Goal: Use online tool/utility: Use online tool/utility

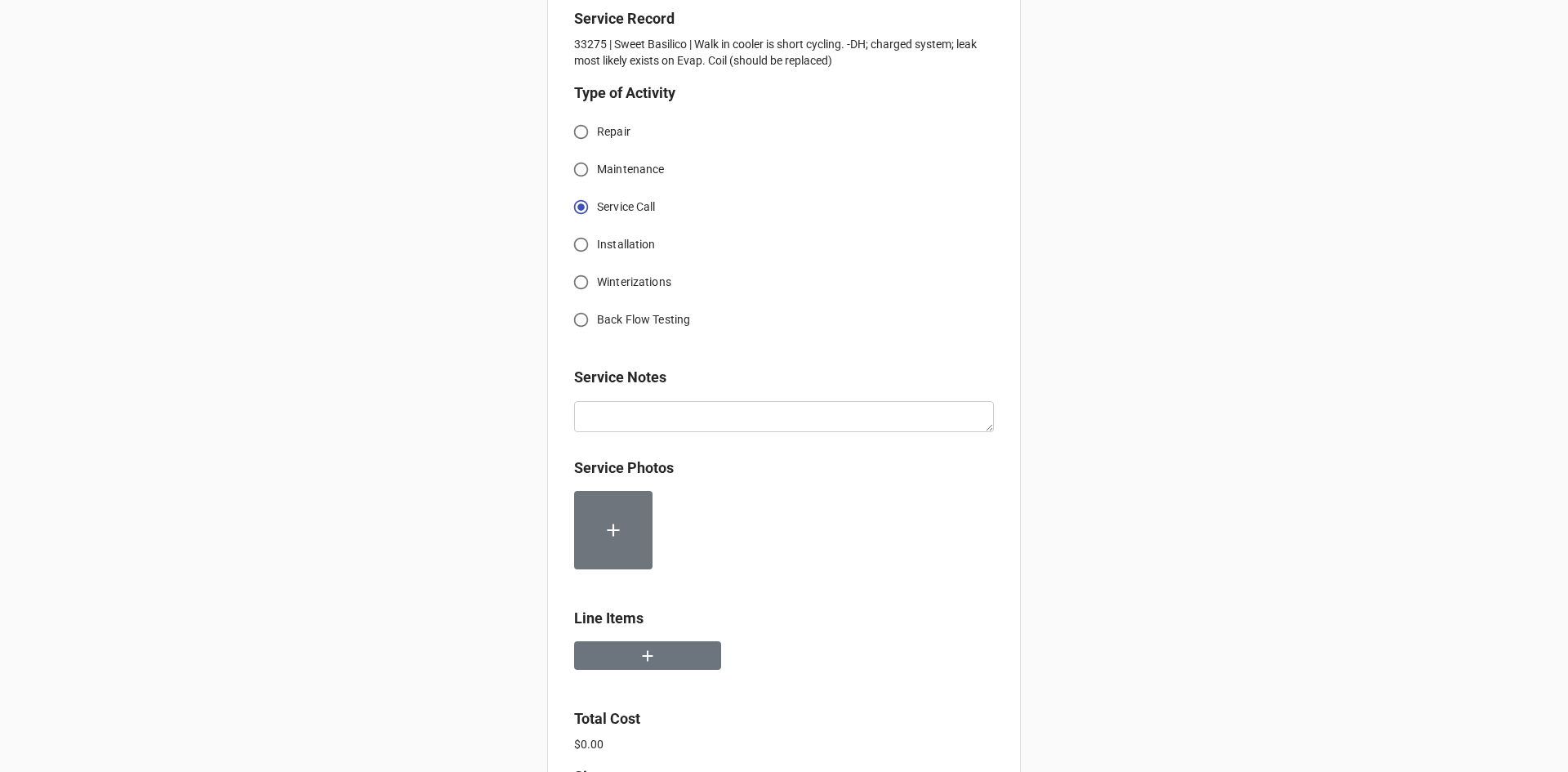
scroll to position [408, 0]
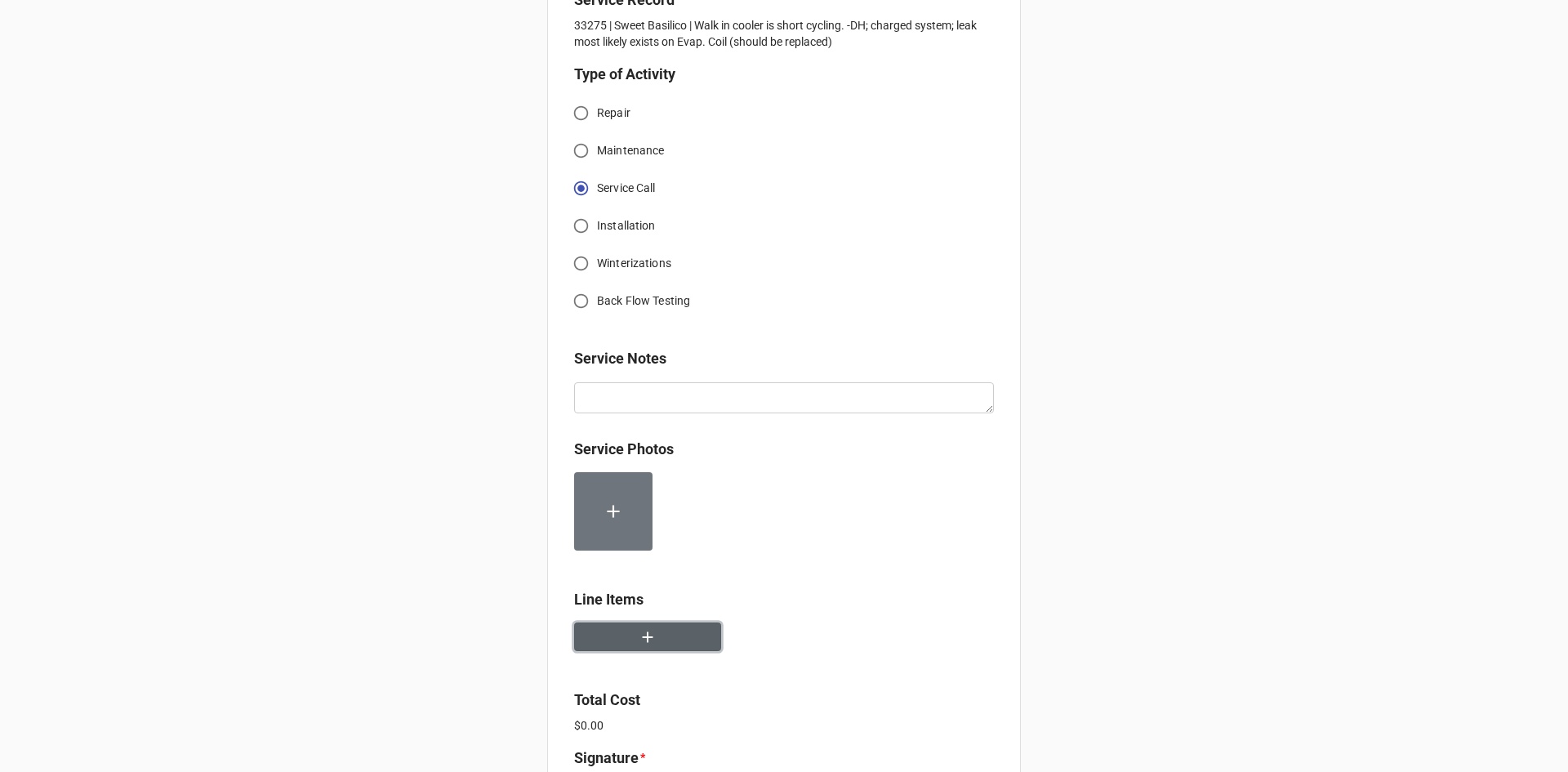
click at [643, 630] on icon "button" at bounding box center [647, 637] width 18 height 18
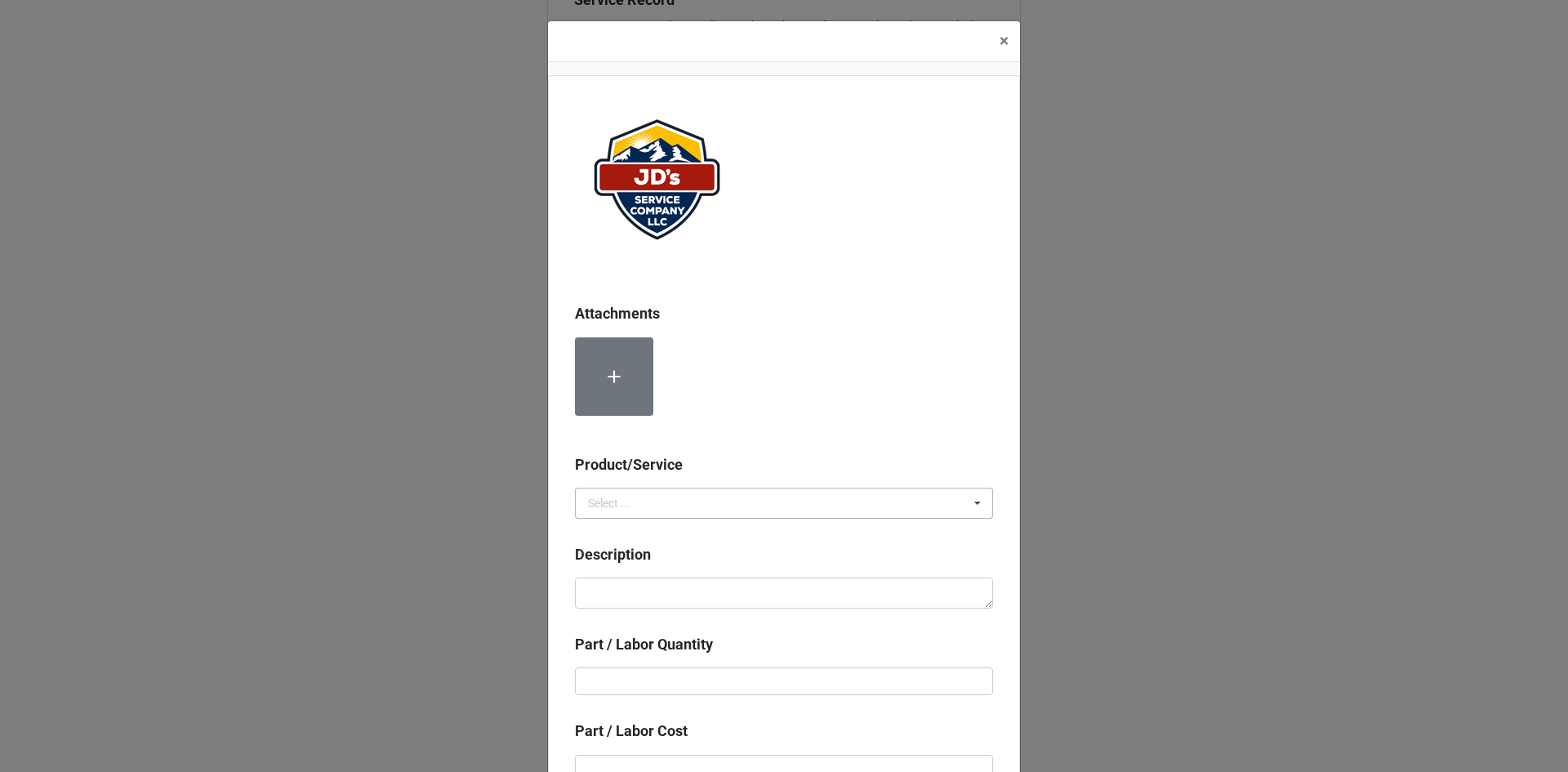
click at [971, 505] on icon at bounding box center [977, 504] width 25 height 31
click at [618, 534] on span "Services" at bounding box center [609, 534] width 41 height 13
click at [592, 595] on textarea at bounding box center [783, 593] width 418 height 31
paste textarea "3:00pm-4:00pm; Service Address: [STREET_ADDRESS][PERSON_NAME] Troubleshoot Walk…"
type textarea "x"
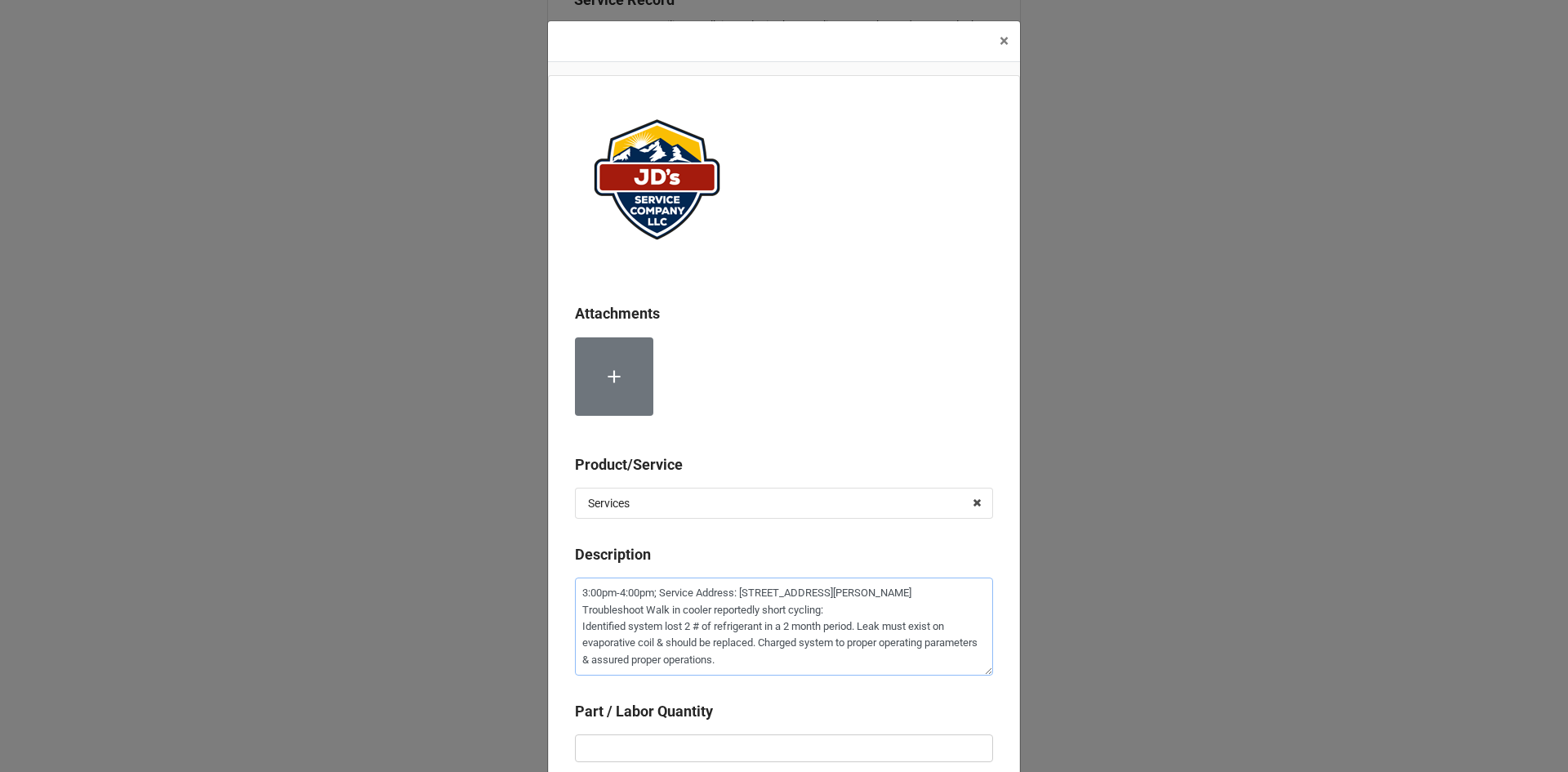
type textarea "3:00pm-4:00pm; Service Address: [STREET_ADDRESS][PERSON_NAME] Troubleshoot Walk…"
click at [596, 753] on input "text" at bounding box center [783, 748] width 418 height 28
type textarea "x"
type input "1"
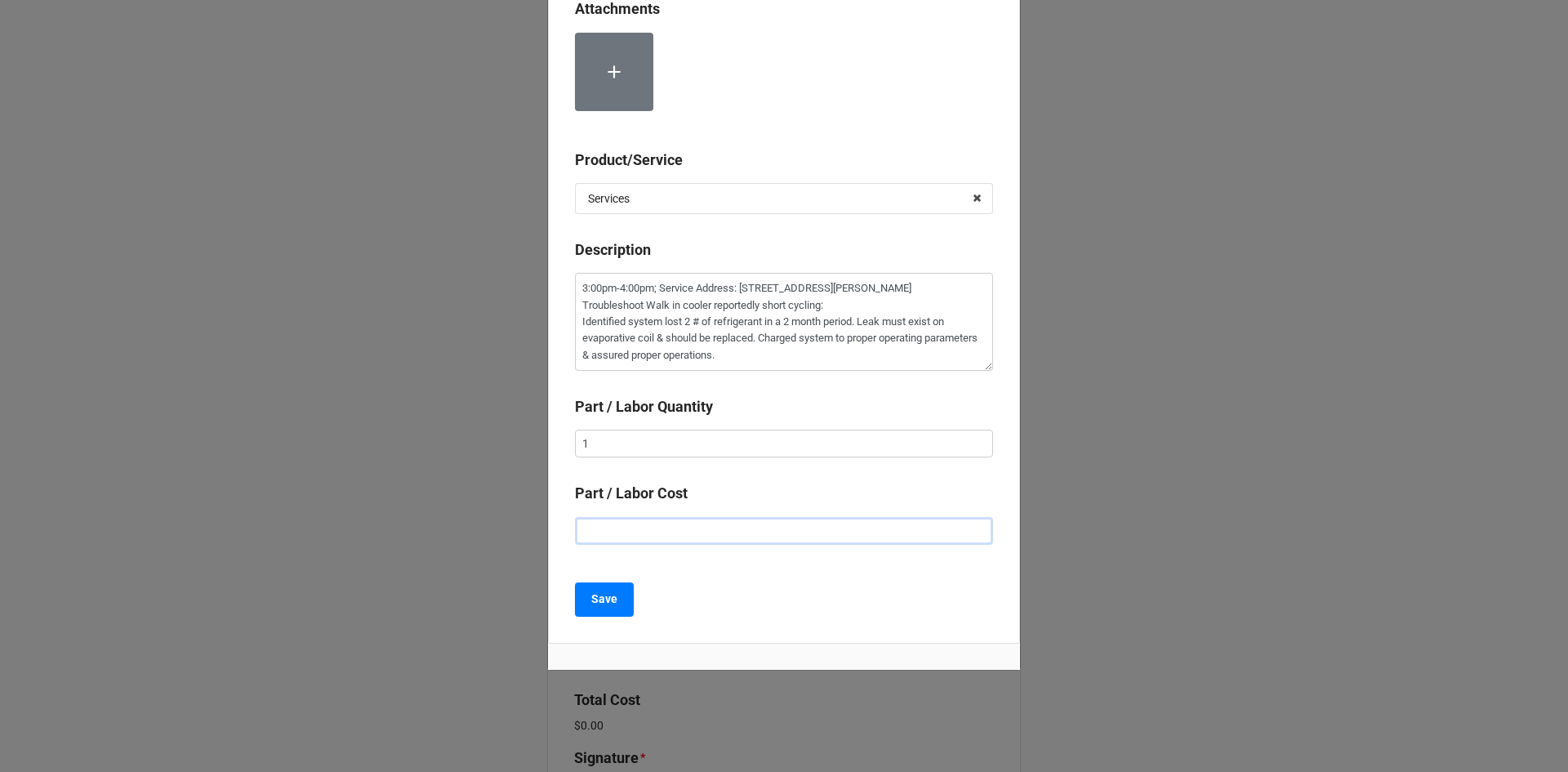
type textarea "x"
type input "$2.00"
type textarea "x"
type input "$22.00"
type textarea "x"
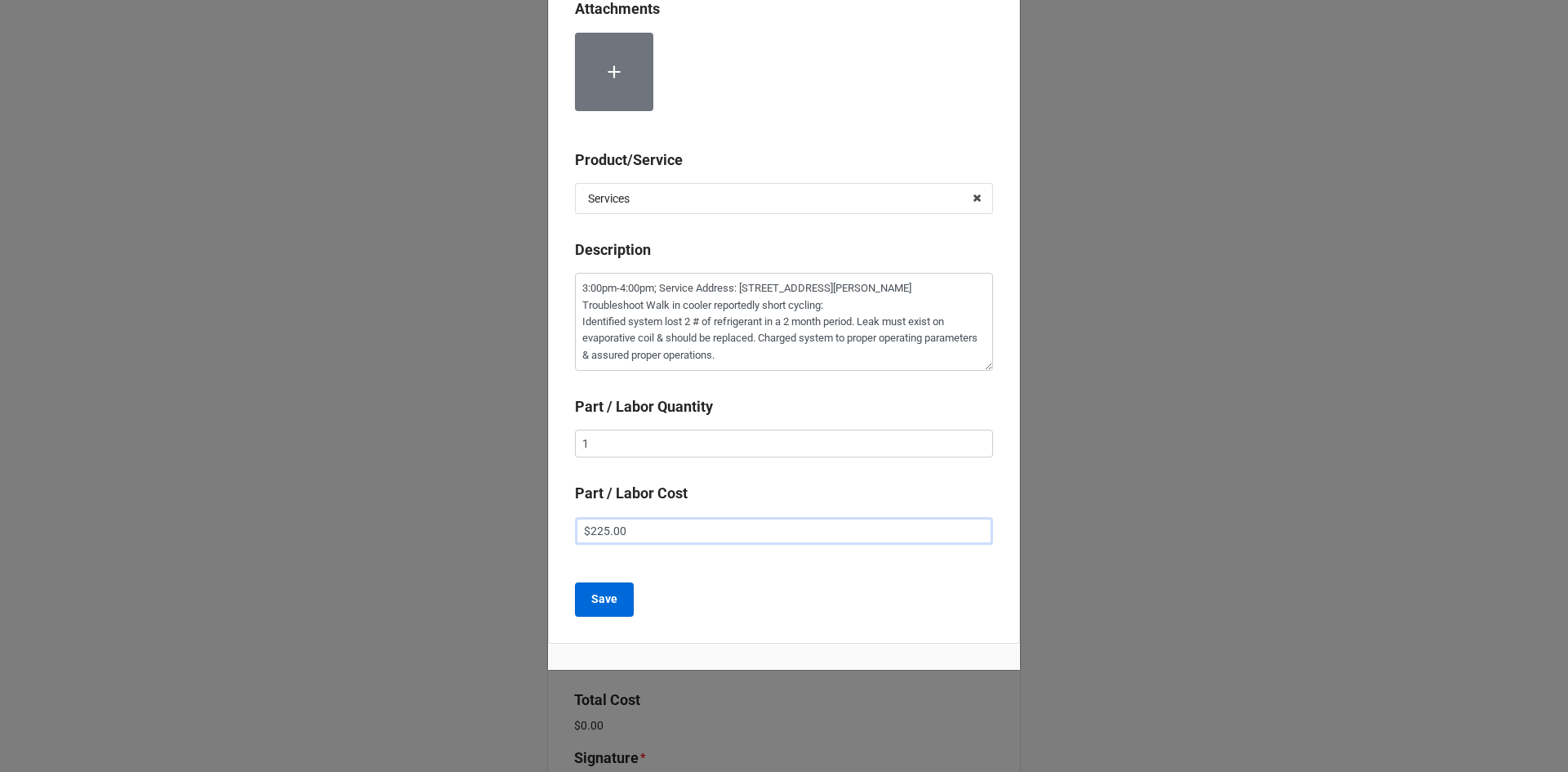
type input "$225.00"
click at [596, 601] on b "Save" at bounding box center [603, 600] width 26 height 17
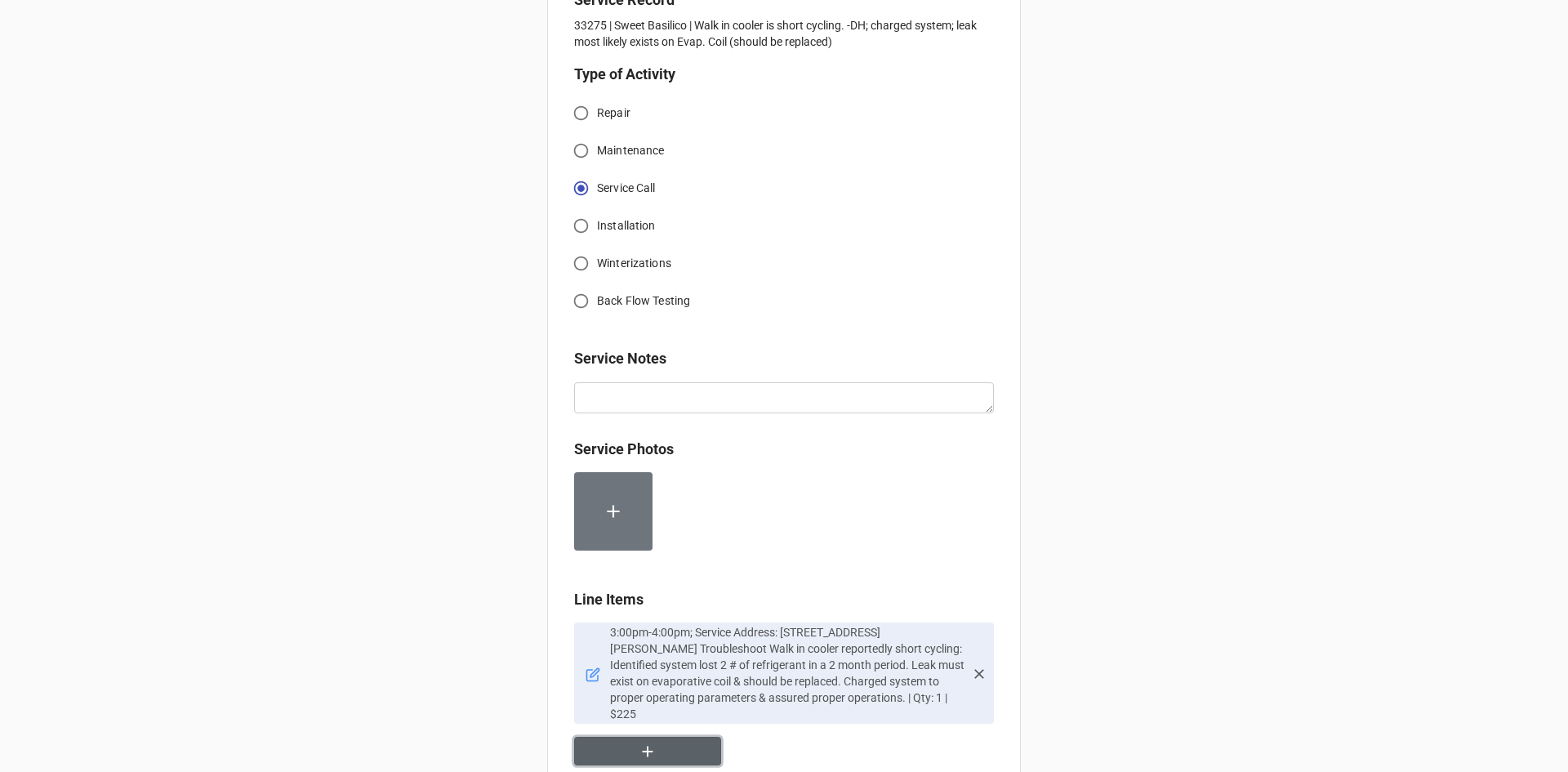
click at [652, 742] on icon "button" at bounding box center [647, 751] width 18 height 18
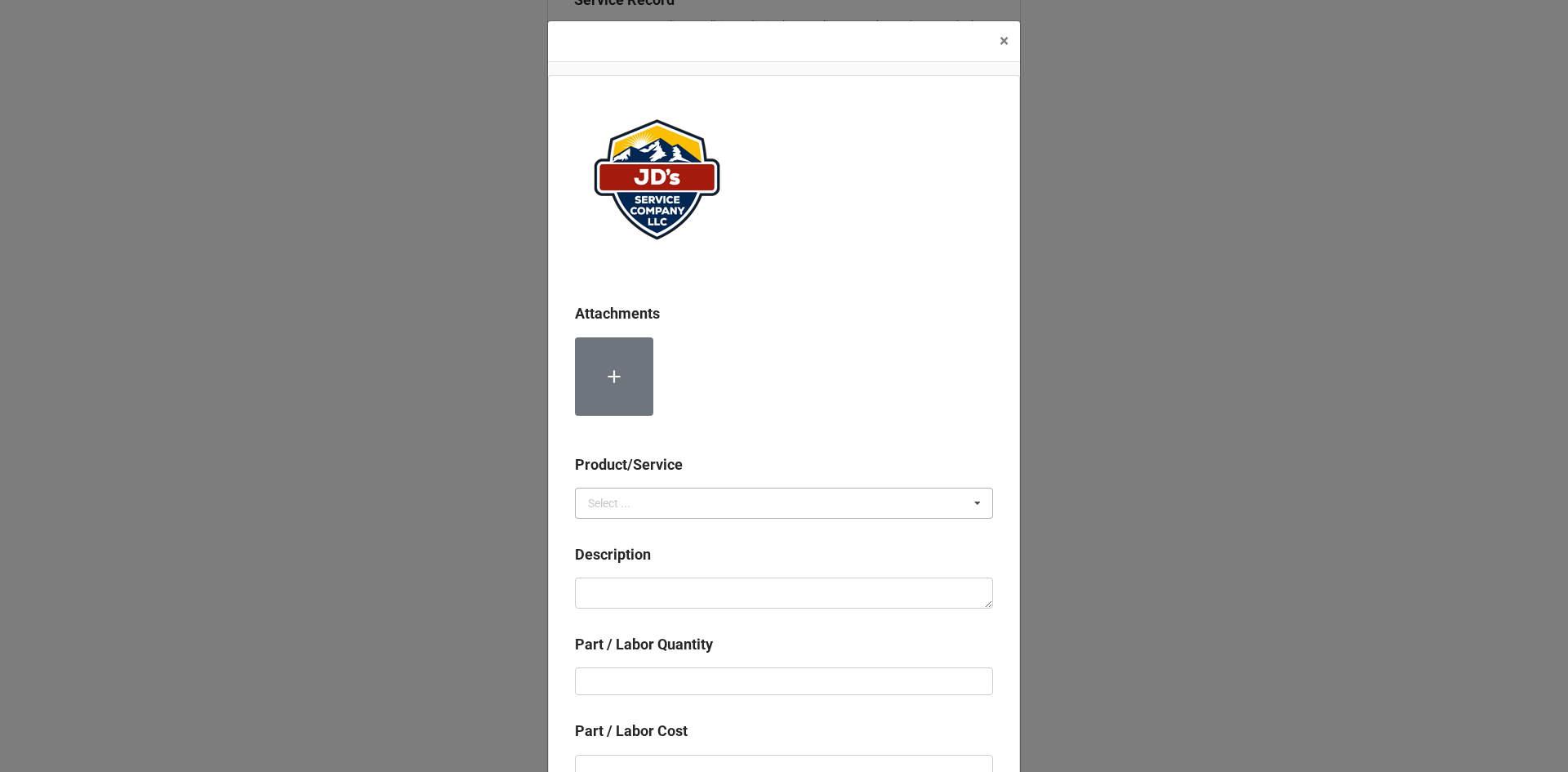
click at [969, 499] on icon at bounding box center [977, 504] width 25 height 31
click at [697, 551] on div "Material Cost" at bounding box center [783, 563] width 416 height 31
click at [669, 592] on textarea at bounding box center [783, 593] width 418 height 31
paste textarea "Refrigerant"
type textarea "x"
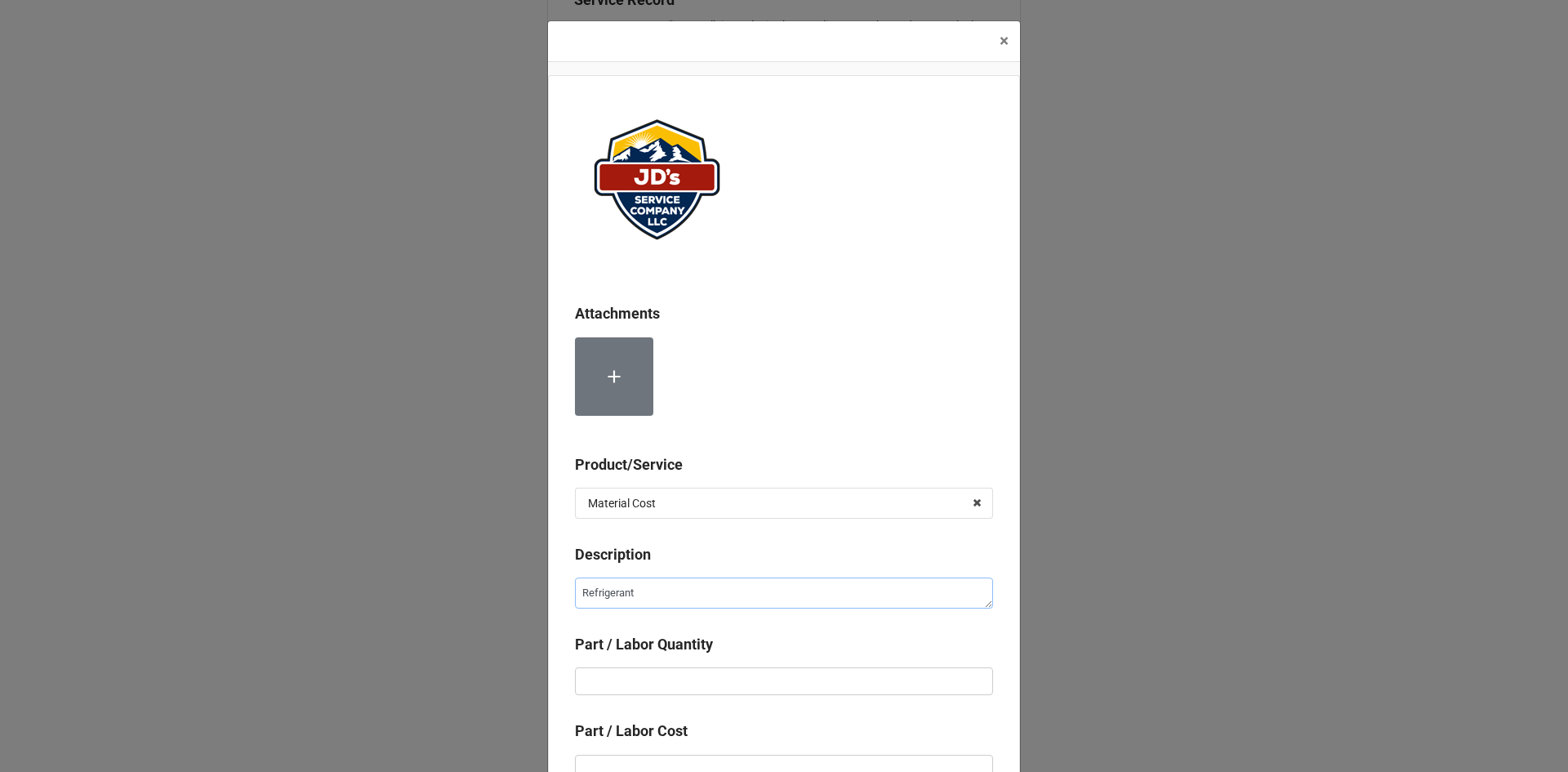
type textarea "Refrigerant"
click at [608, 686] on input "text" at bounding box center [783, 681] width 418 height 28
type textarea "x"
type input "2"
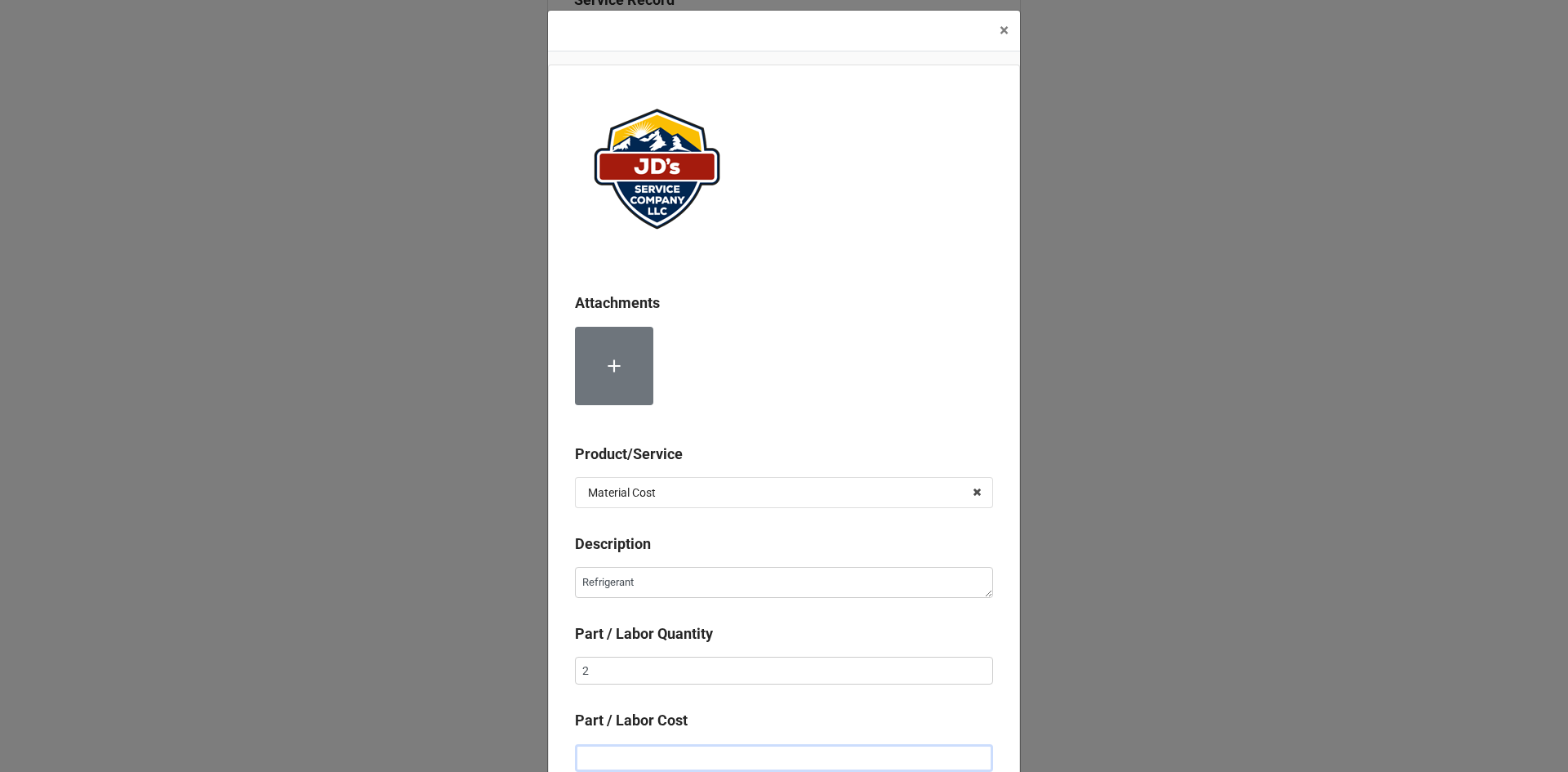
type textarea "x"
type input "$2.00"
type textarea "x"
type input "$20.00"
type textarea "x"
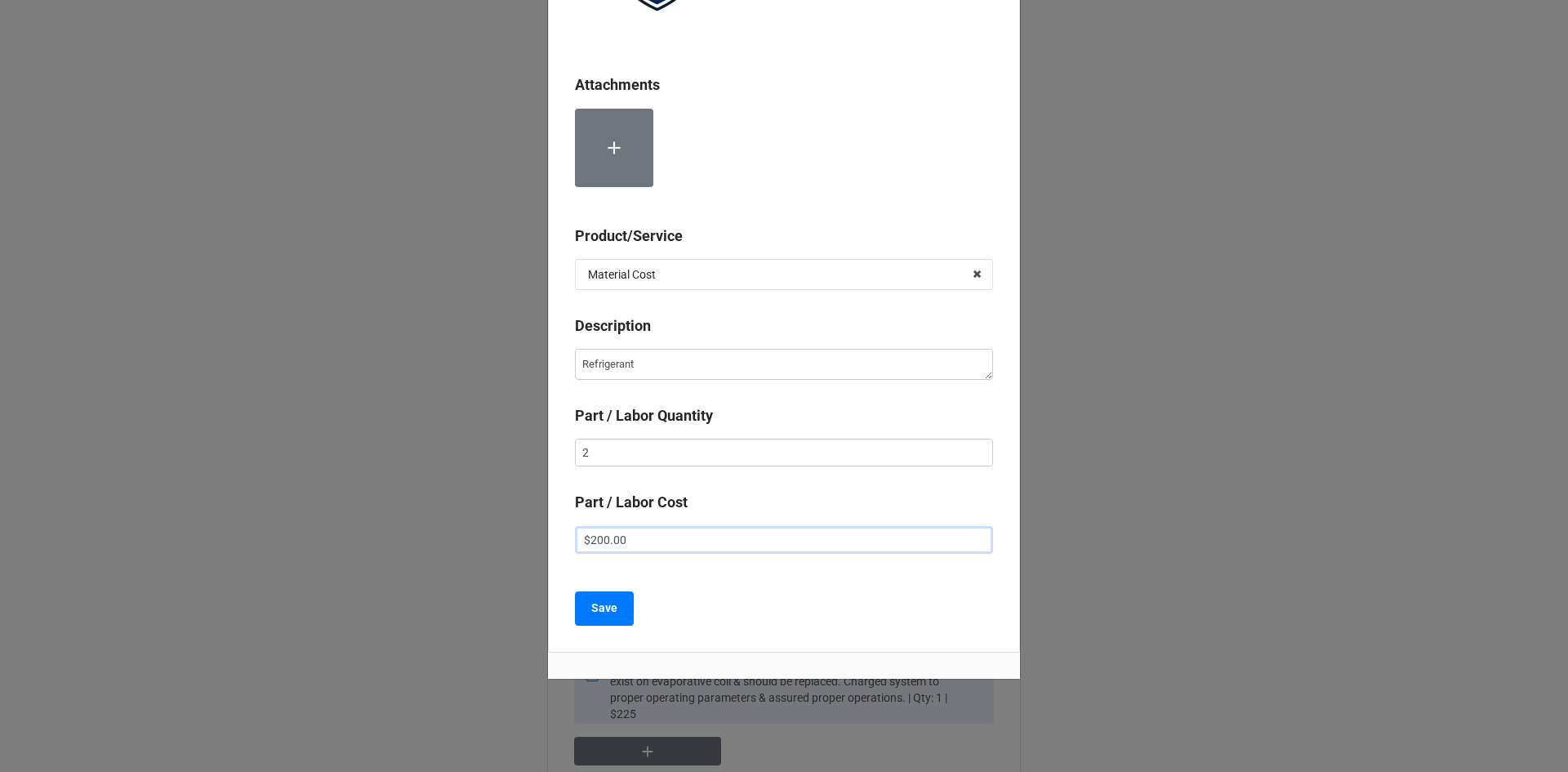
scroll to position [238, 0]
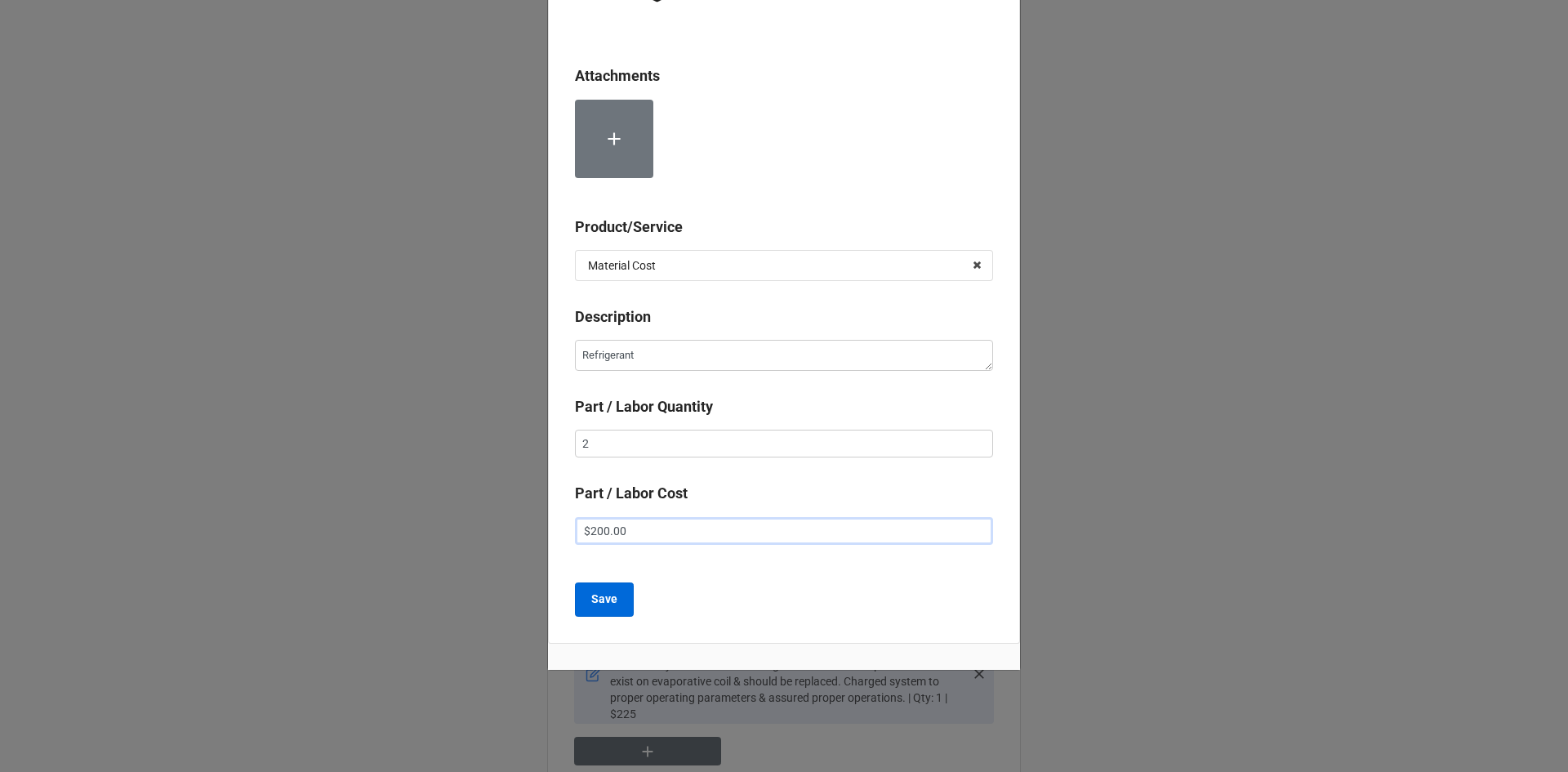
type input "$200.00"
click at [600, 602] on b "Save" at bounding box center [603, 600] width 26 height 17
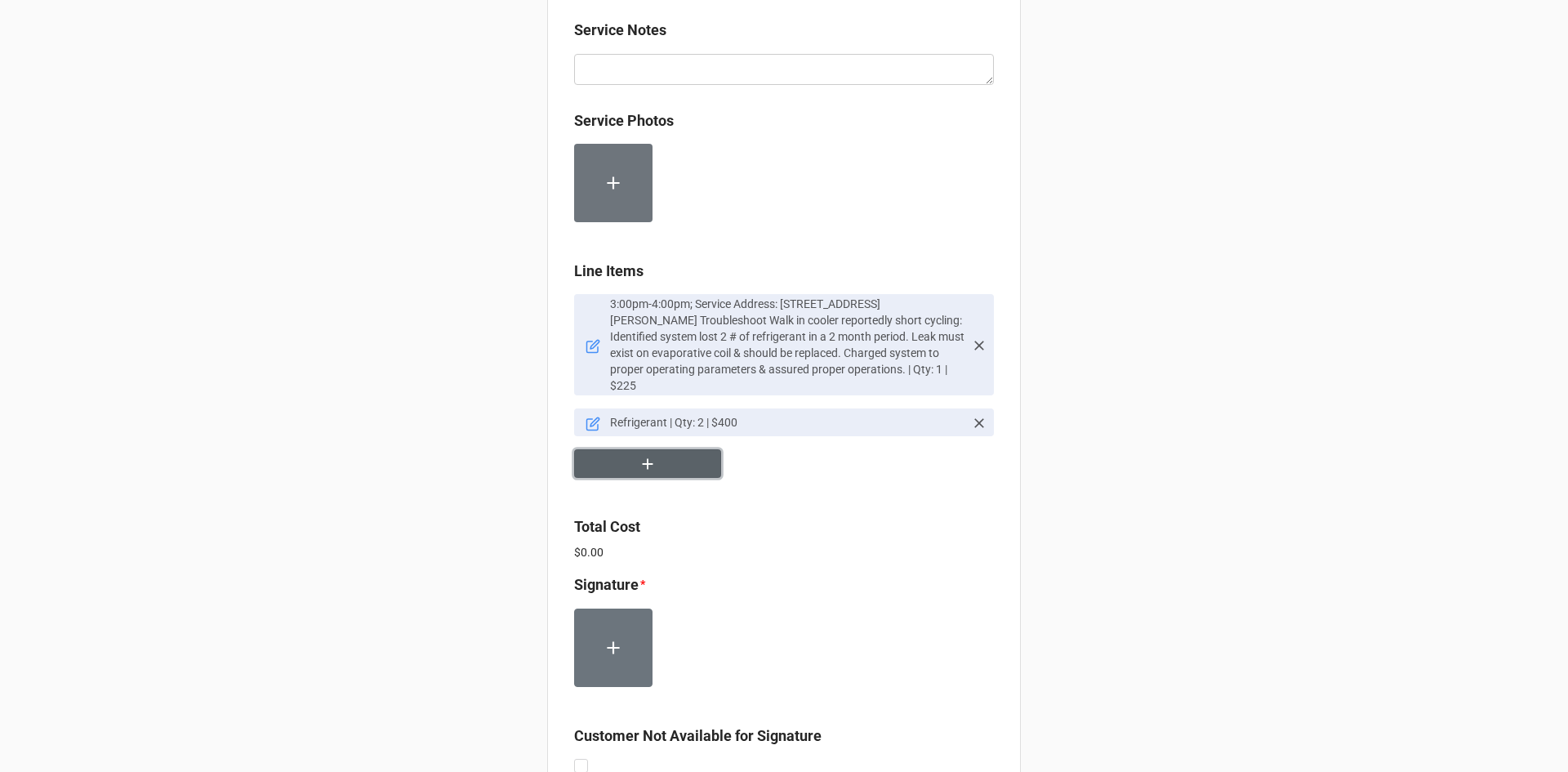
scroll to position [770, 0]
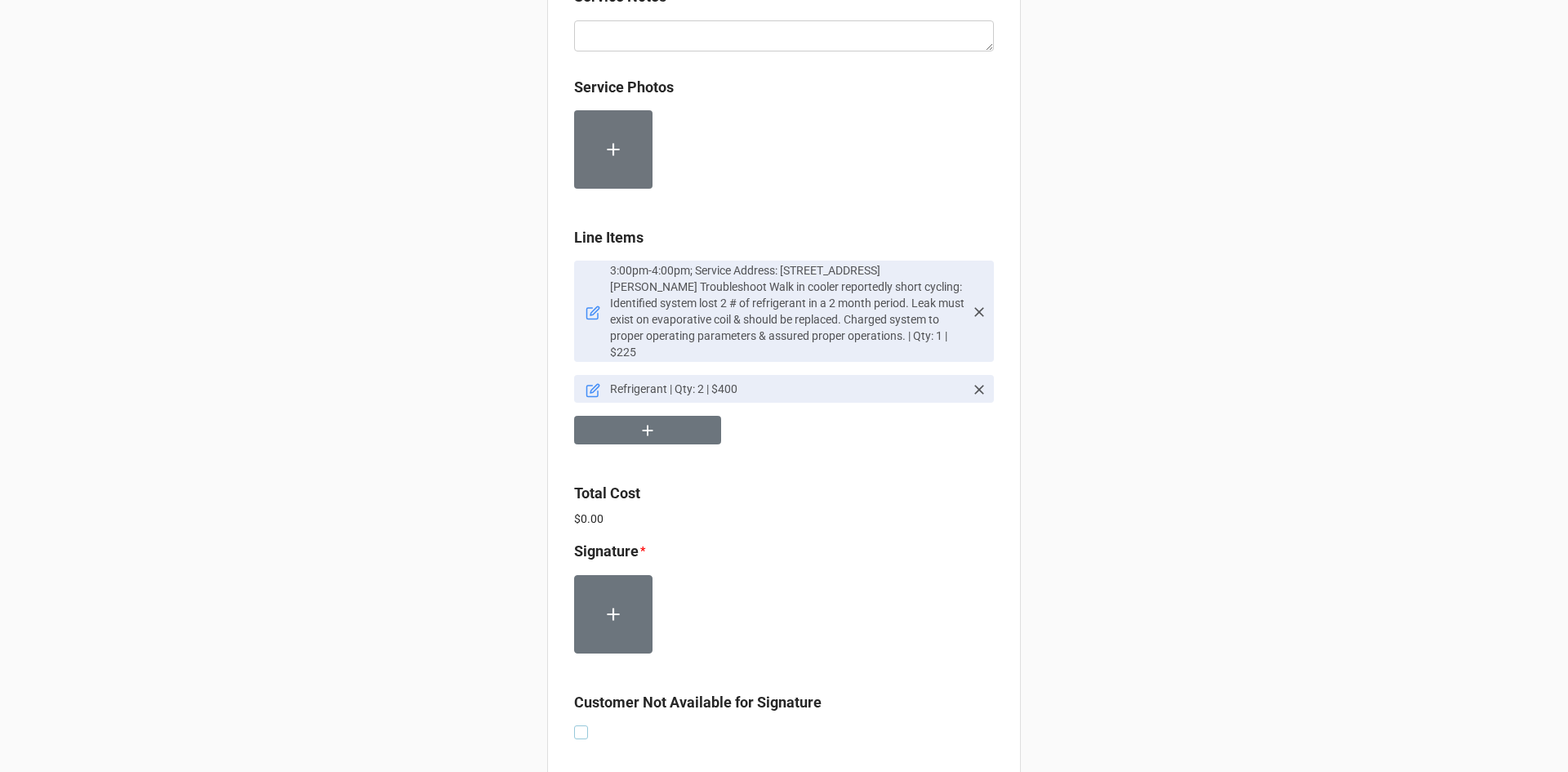
click at [577, 725] on label at bounding box center [581, 725] width 13 height 0
checkbox input "true"
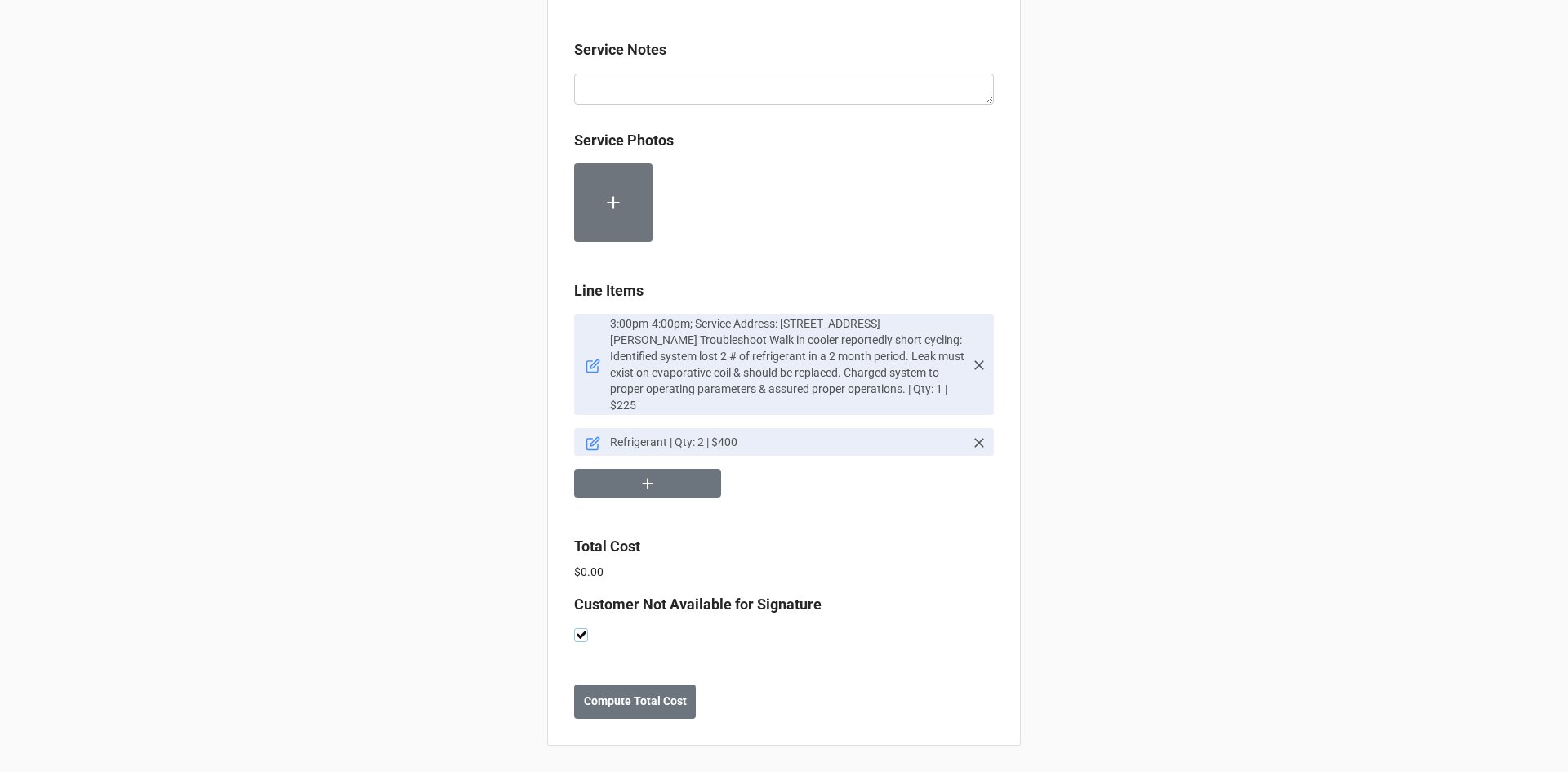
scroll to position [702, 0]
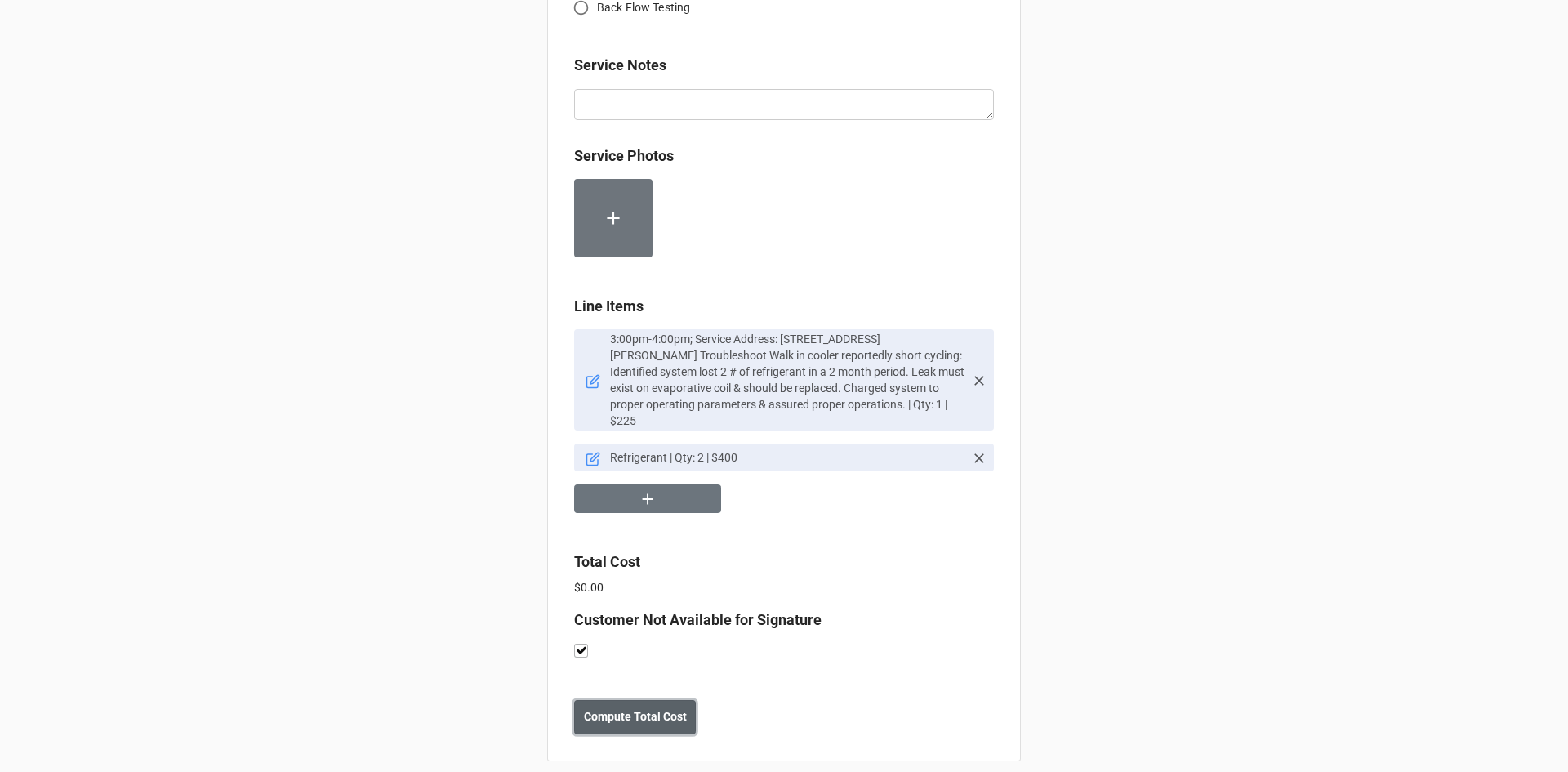
click at [625, 708] on b "Compute Total Cost" at bounding box center [635, 716] width 102 height 17
click at [612, 708] on b "Save" at bounding box center [603, 716] width 26 height 17
